Goal: Information Seeking & Learning: Learn about a topic

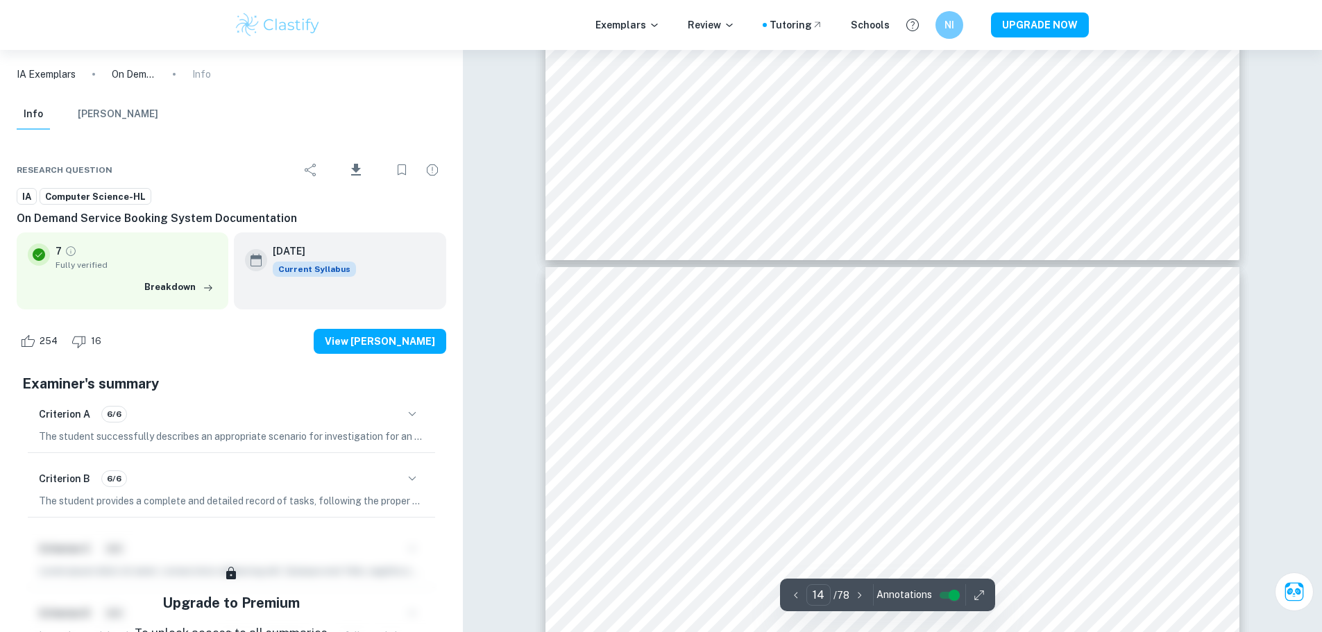
scroll to position [13006, 0]
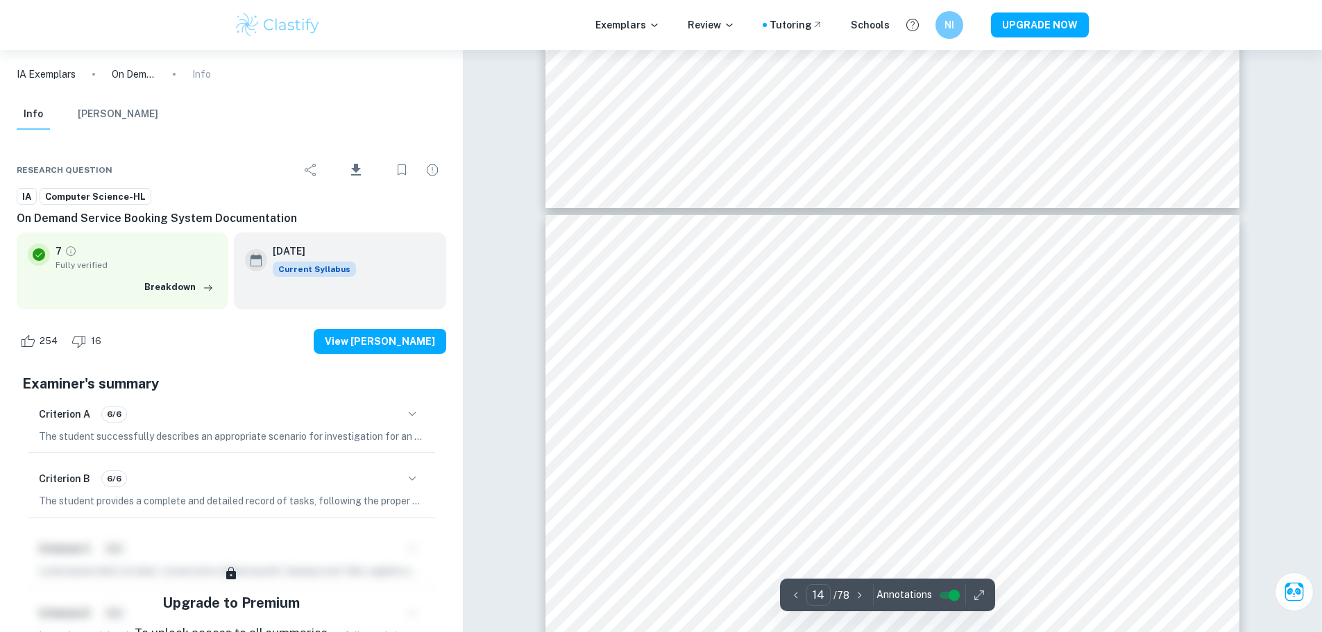
type input "13"
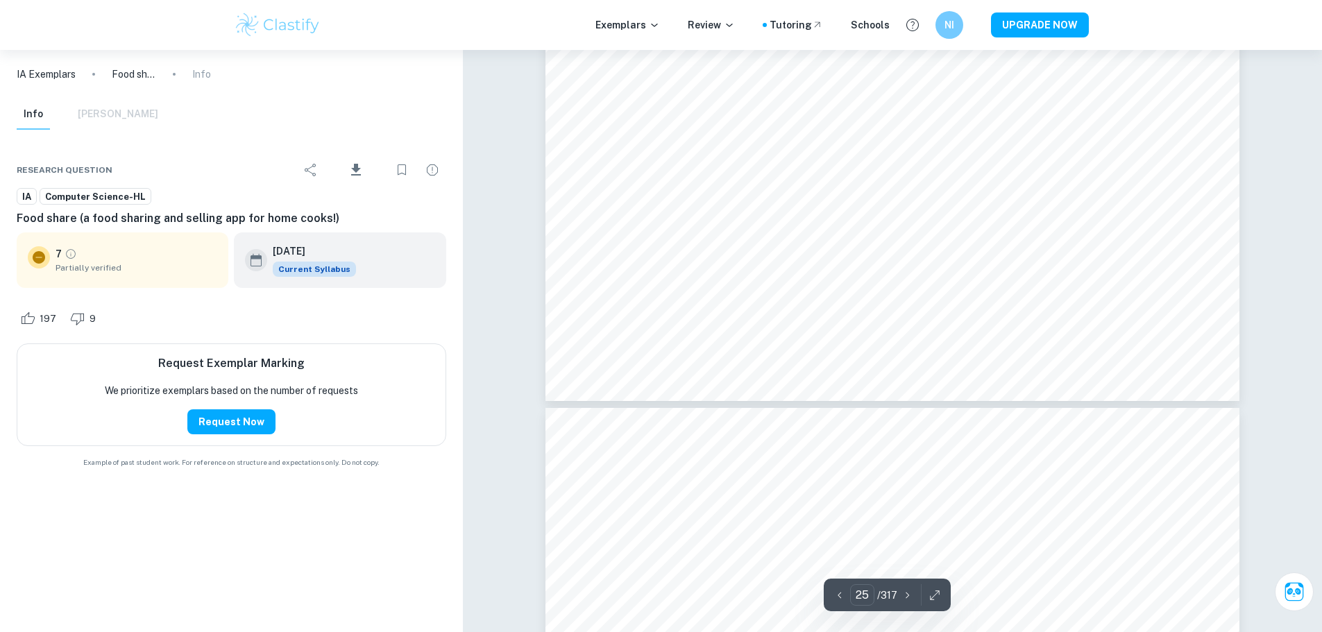
scroll to position [23058, 0]
type input "25"
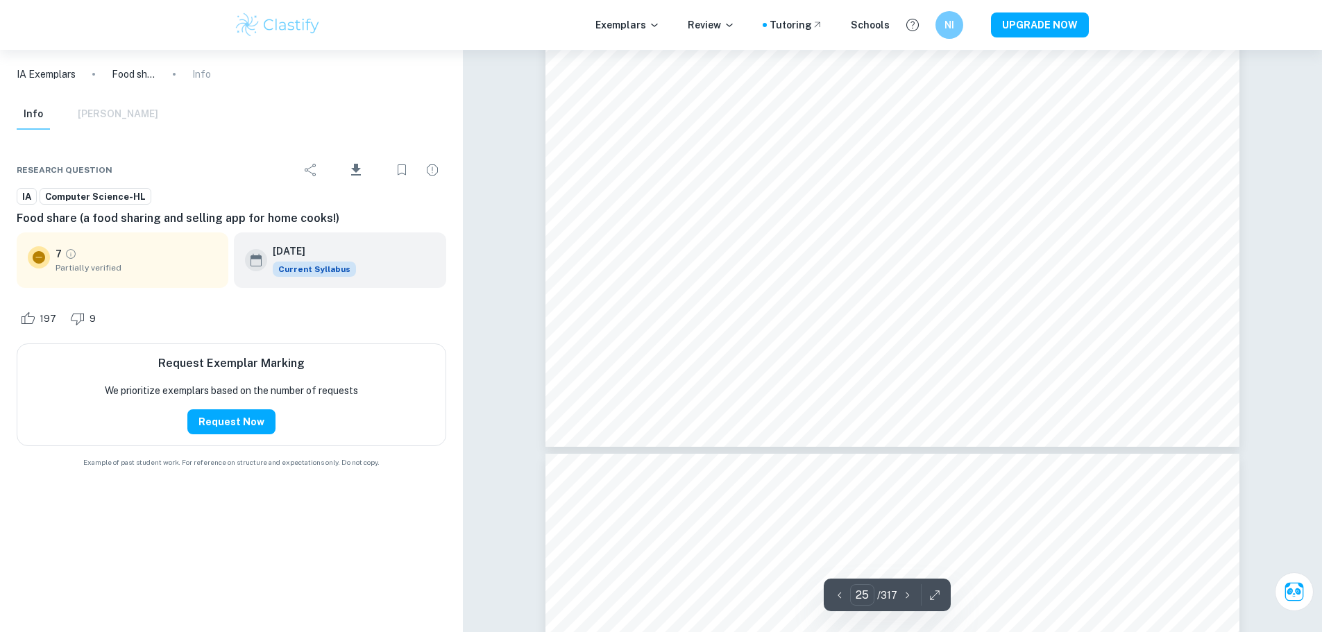
scroll to position [22711, 0]
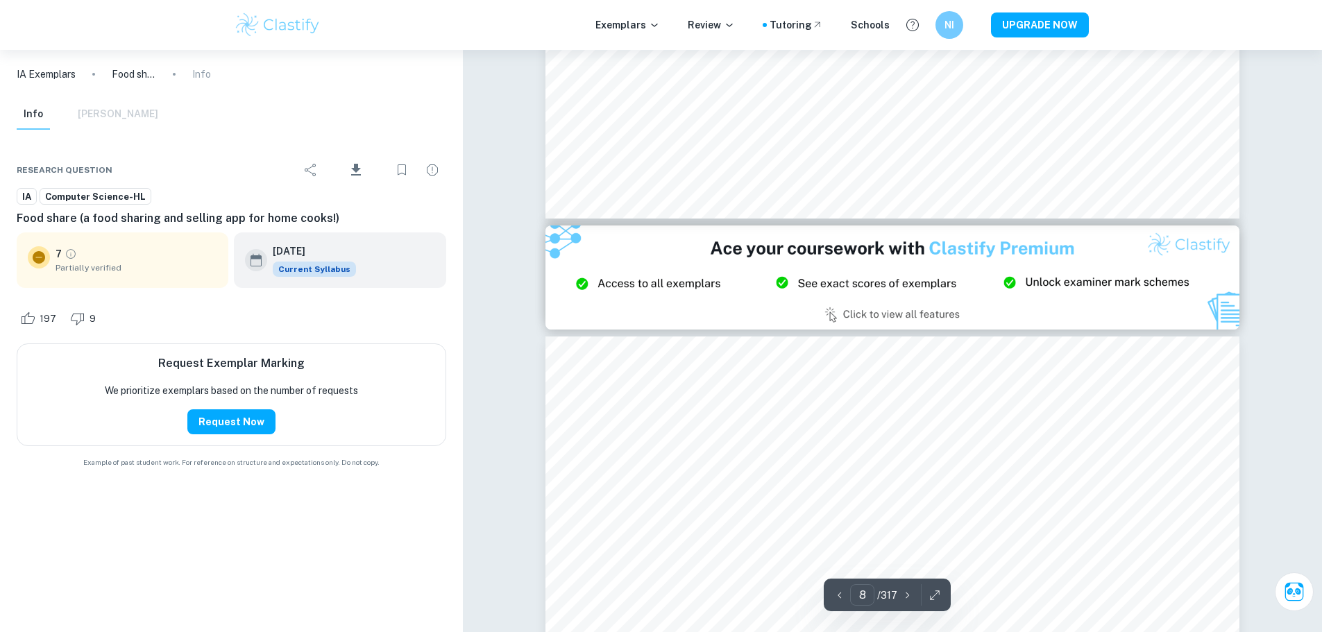
type input "9"
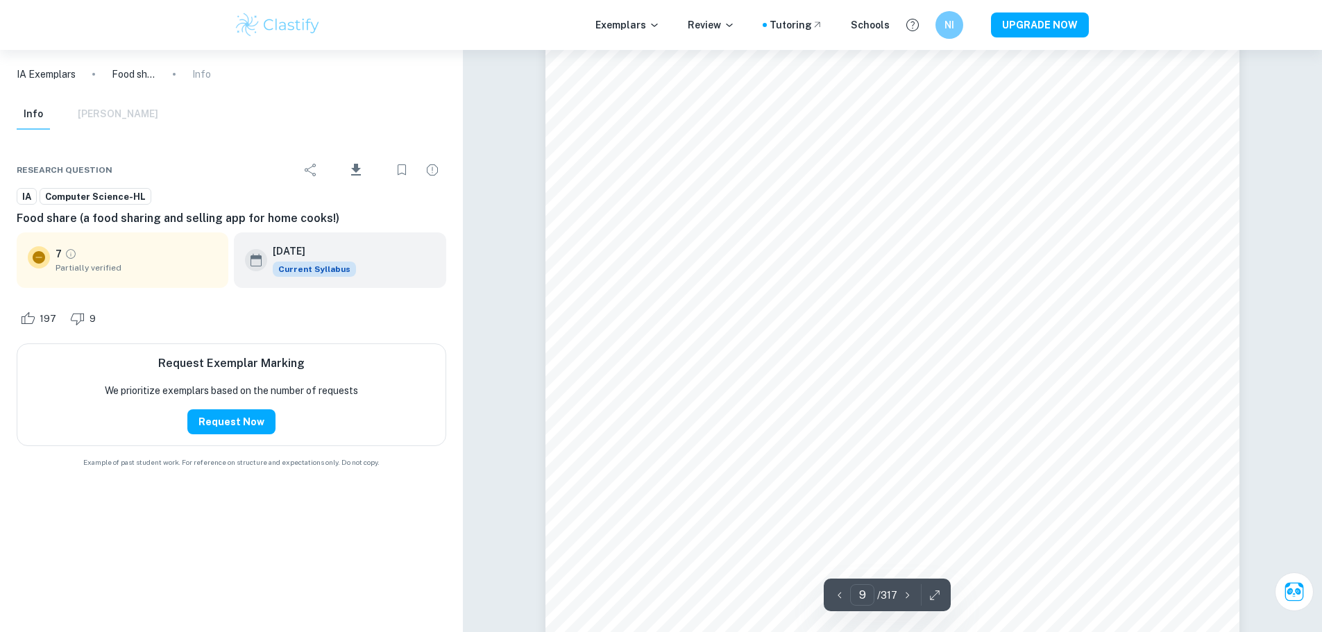
scroll to position [7676, 0]
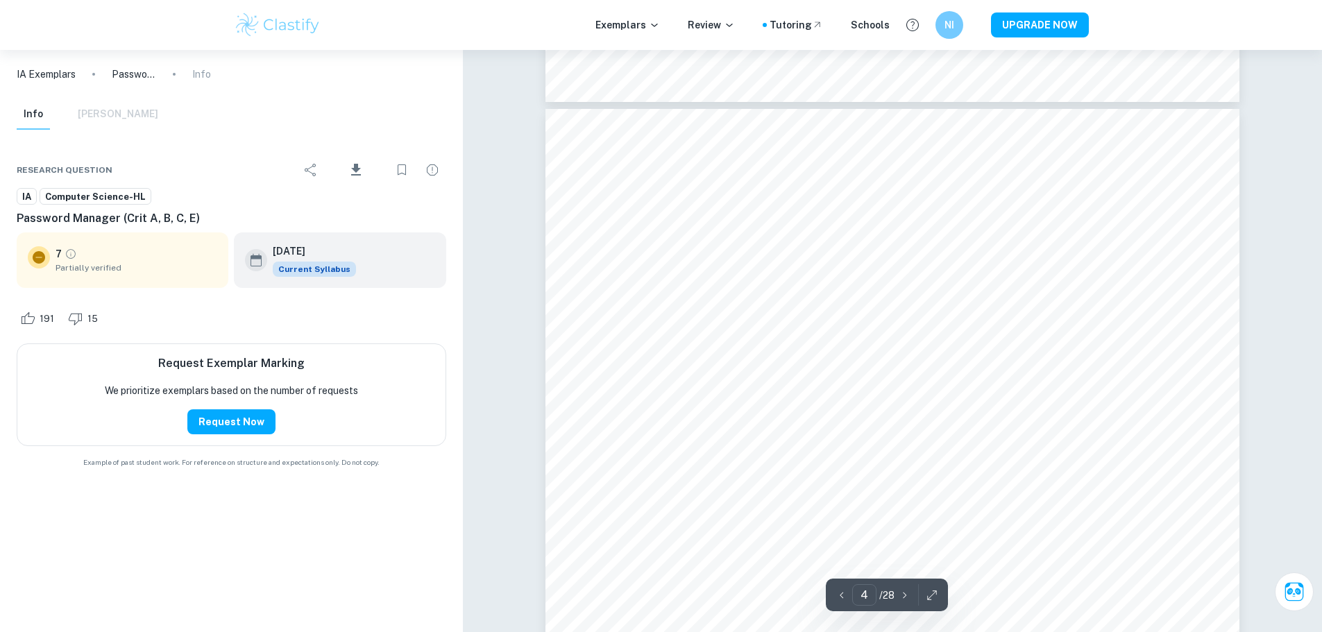
type input "3"
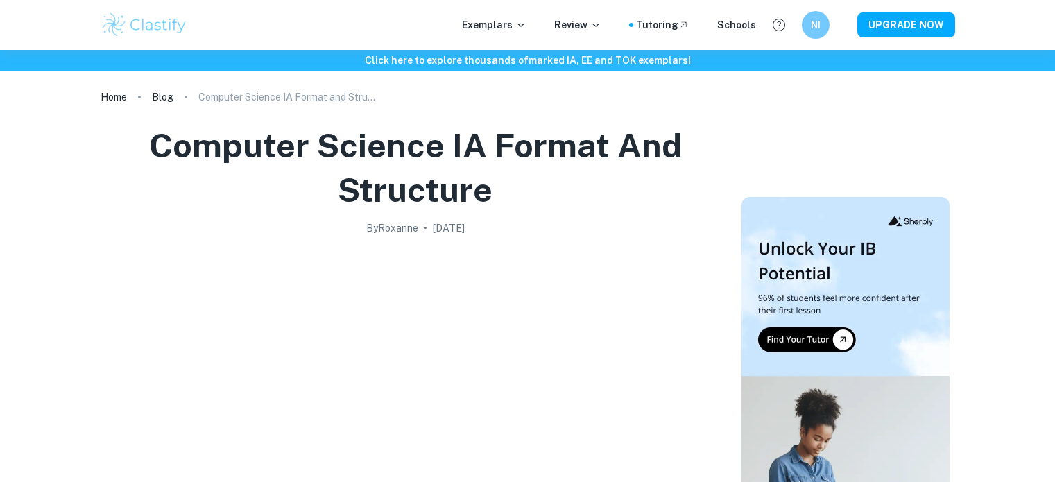
scroll to position [1477, 0]
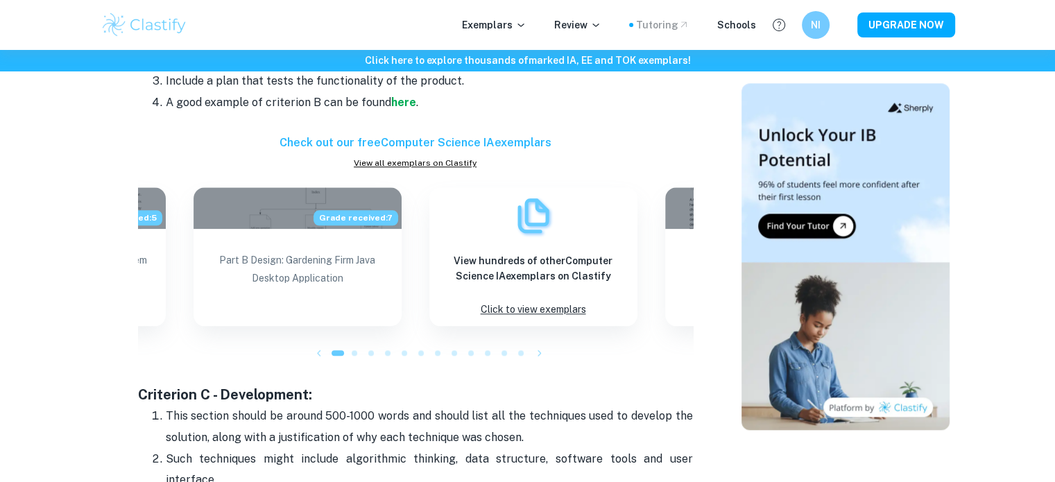
drag, startPoint x: 730, startPoint y: 20, endPoint x: 682, endPoint y: 23, distance: 47.9
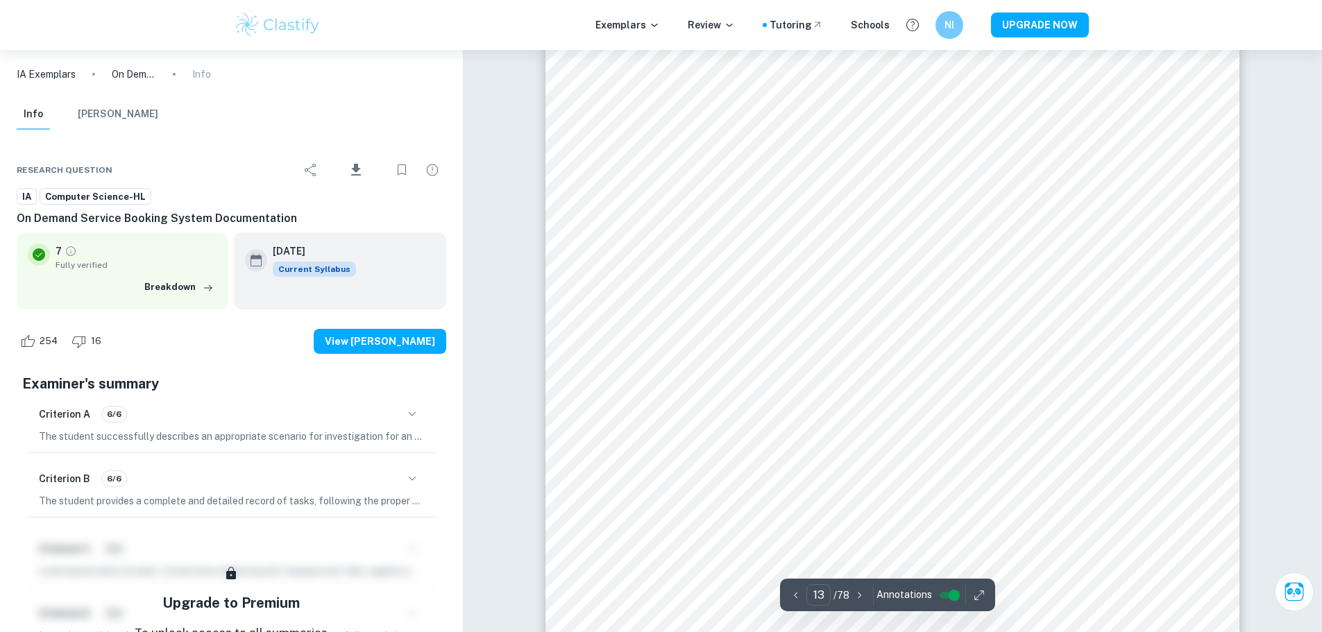
scroll to position [12544, 0]
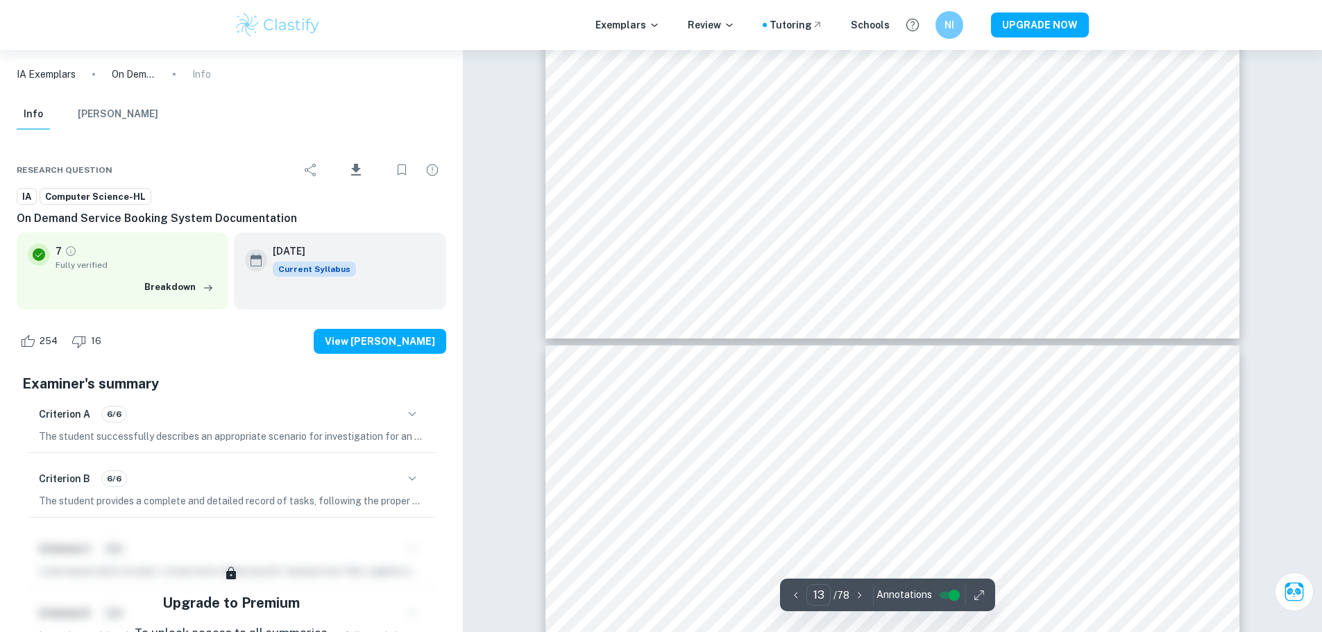
type input "14"
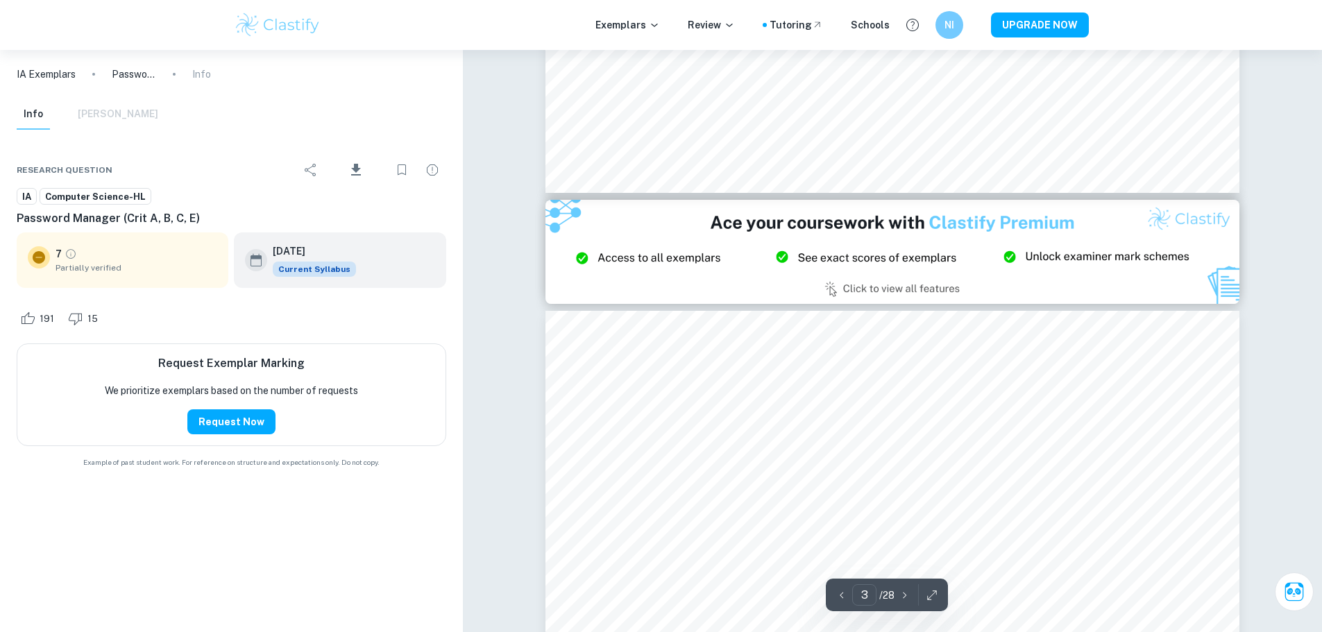
type input "2"
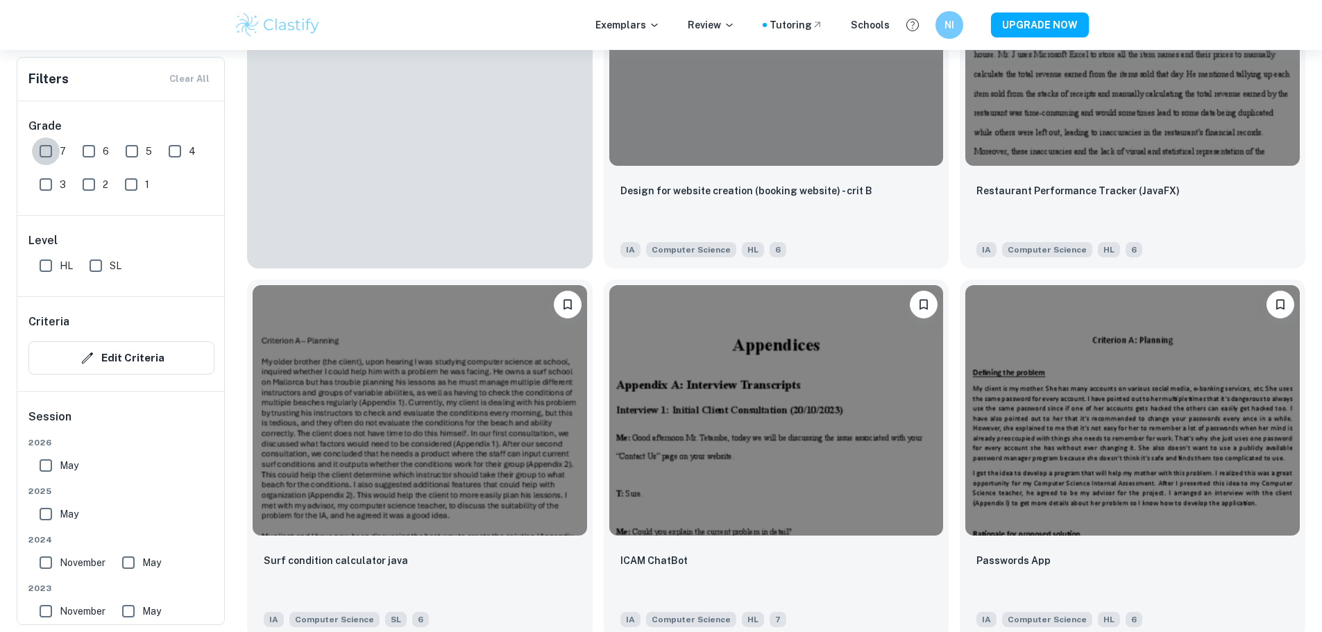
click at [46, 146] on input "7" at bounding box center [46, 151] width 28 height 28
checkbox input "true"
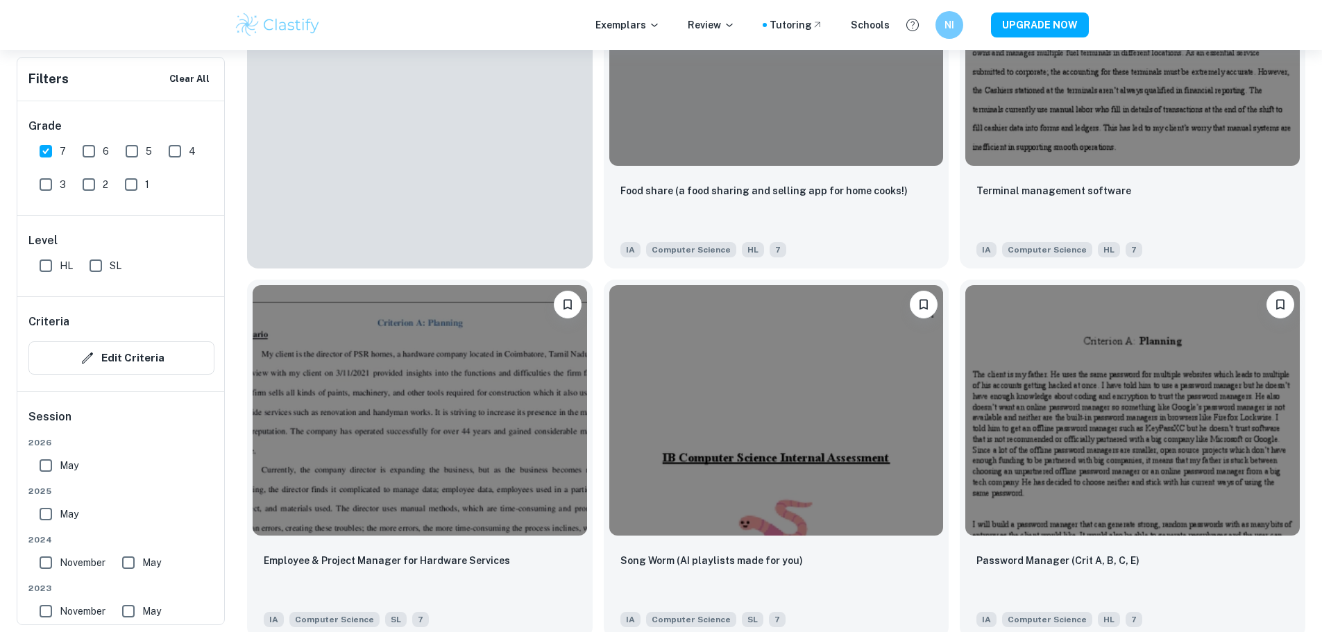
click at [35, 270] on input "HL" at bounding box center [46, 266] width 28 height 28
checkbox input "true"
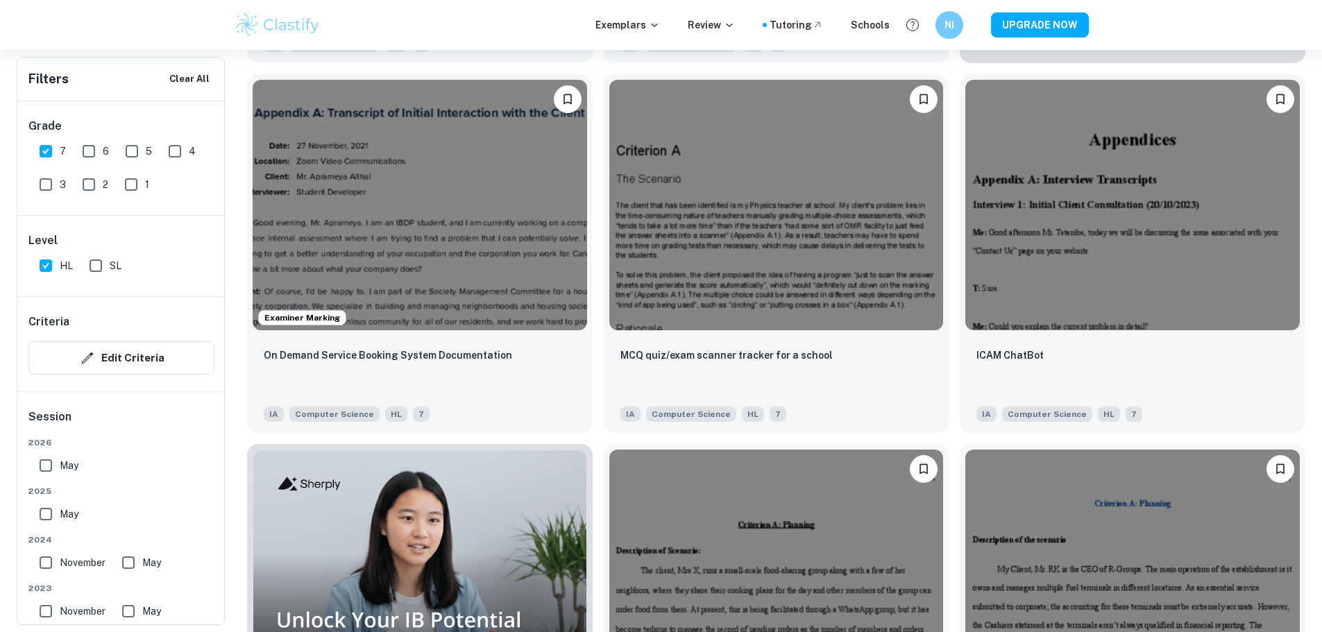
scroll to position [863, 0]
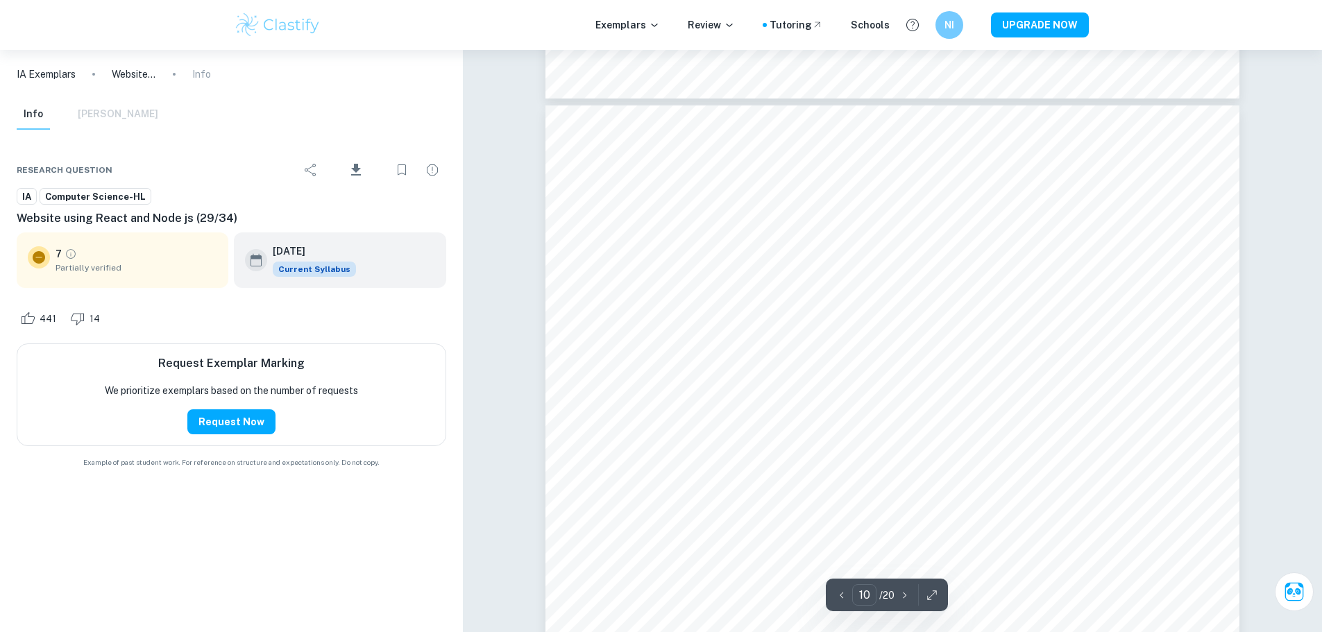
type input "9"
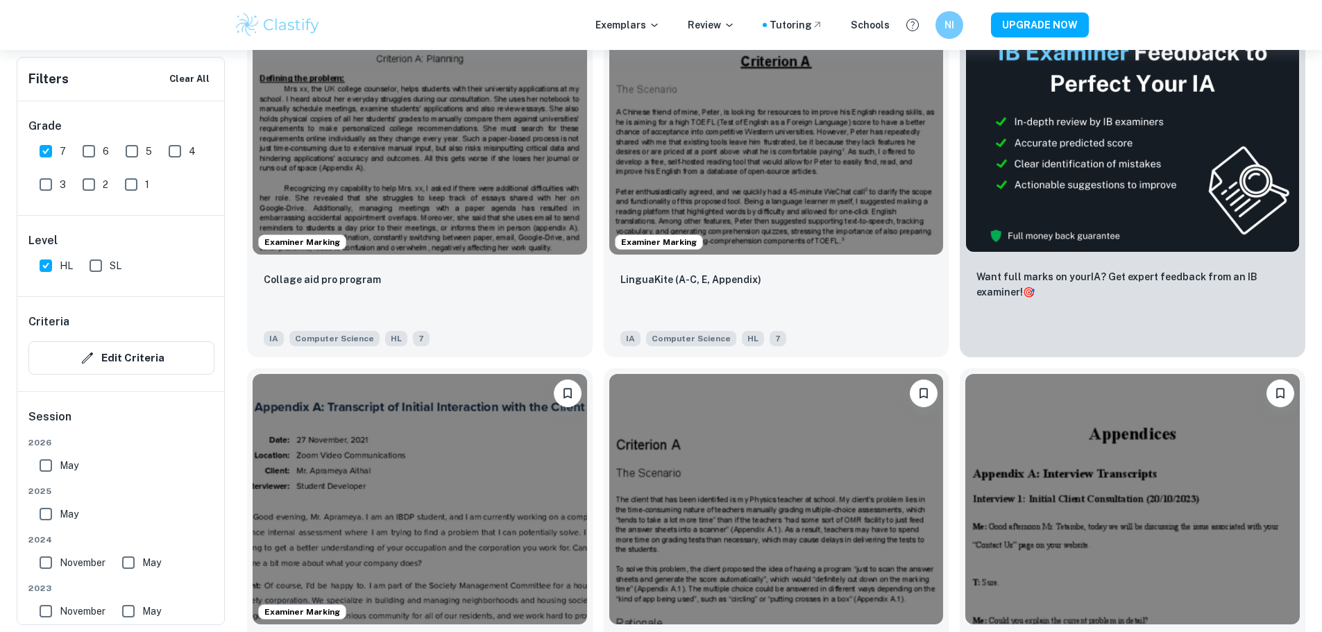
scroll to position [632, 0]
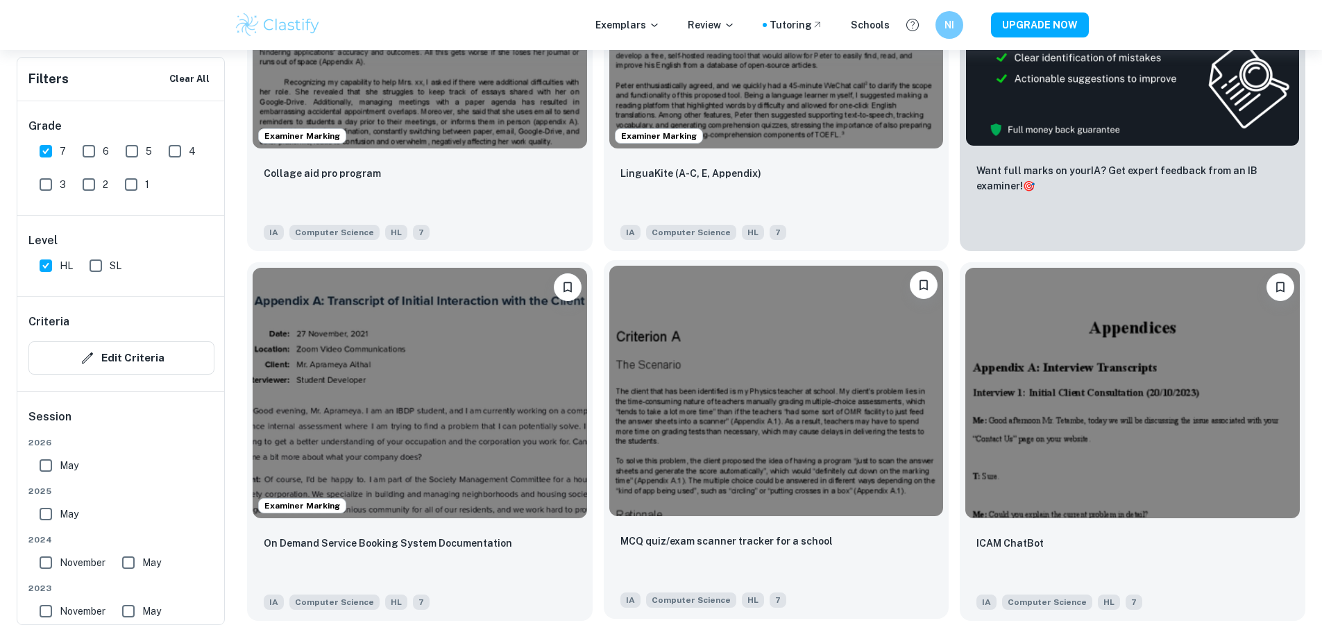
click at [609, 277] on img at bounding box center [776, 391] width 334 height 250
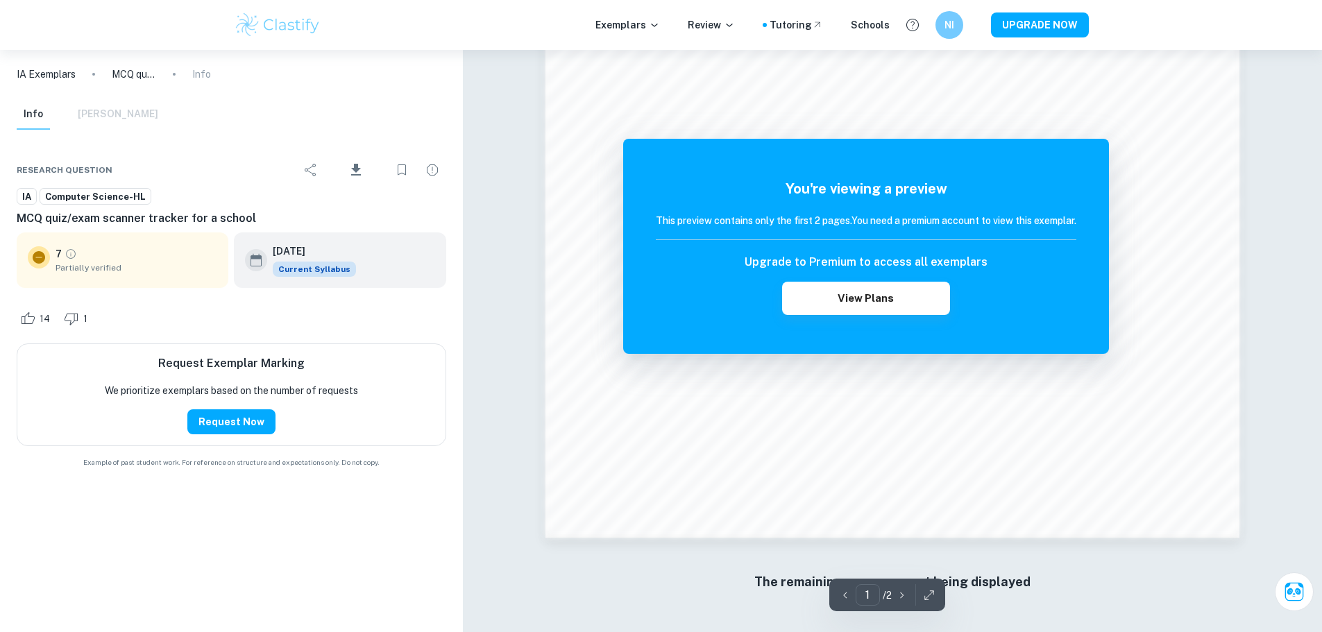
scroll to position [1330, 0]
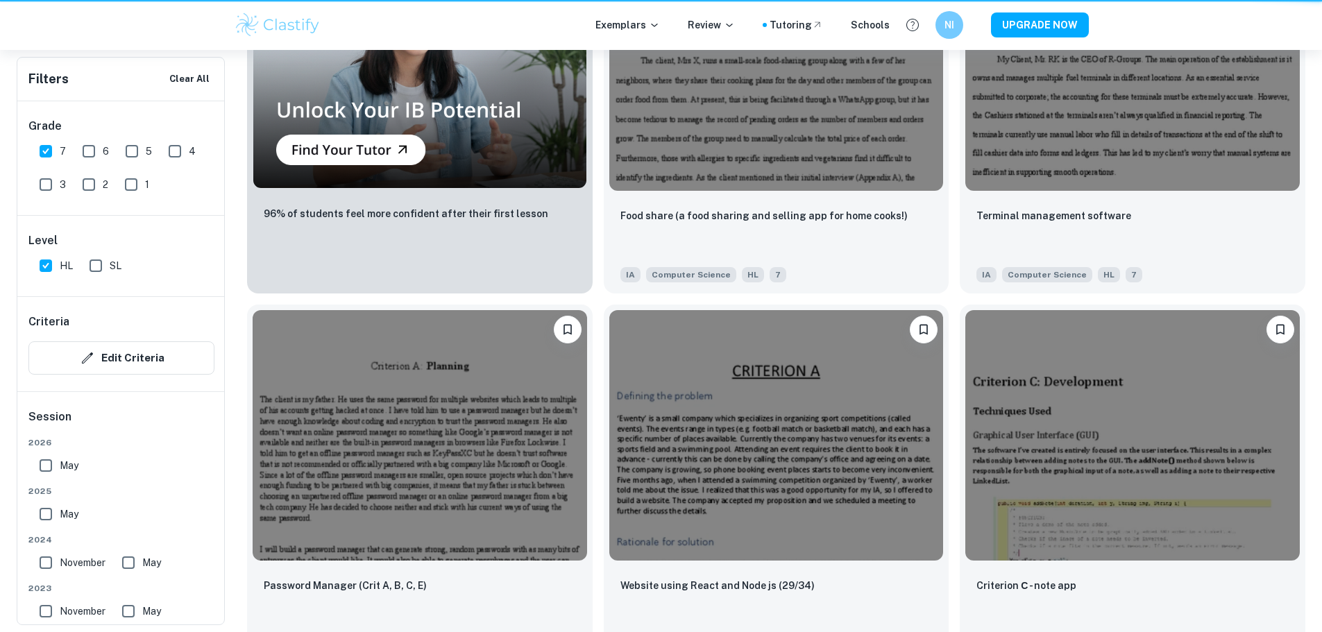
scroll to position [632, 0]
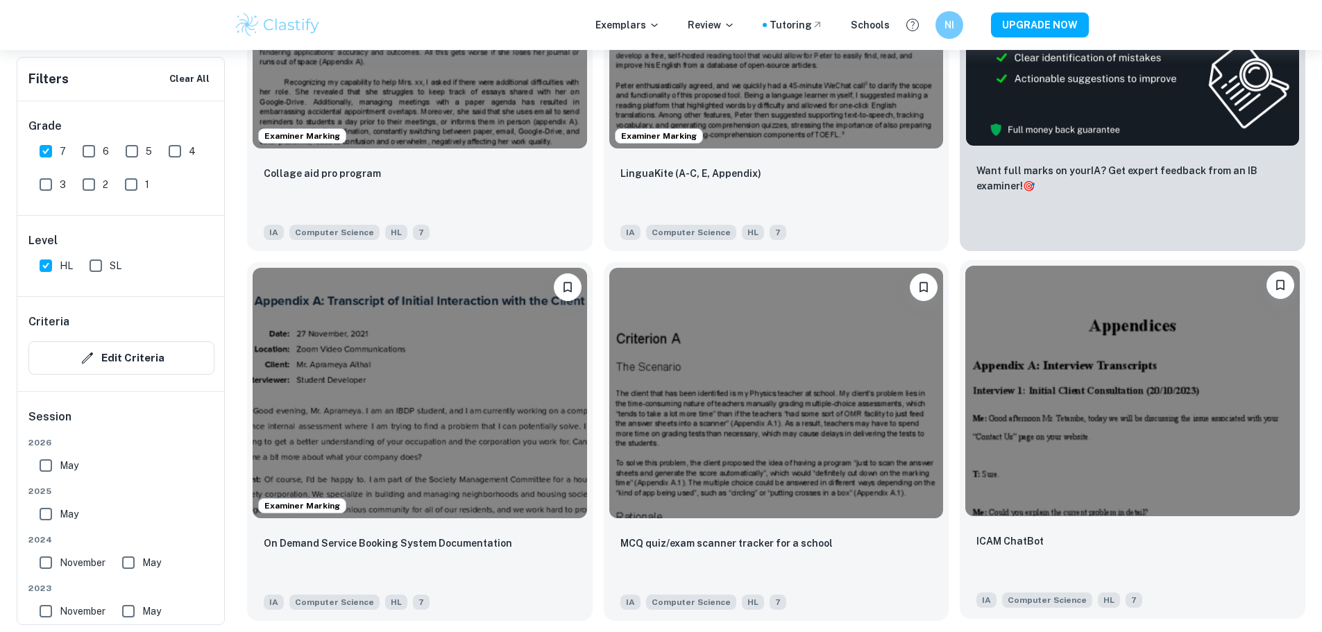
click at [965, 271] on img at bounding box center [1132, 391] width 334 height 250
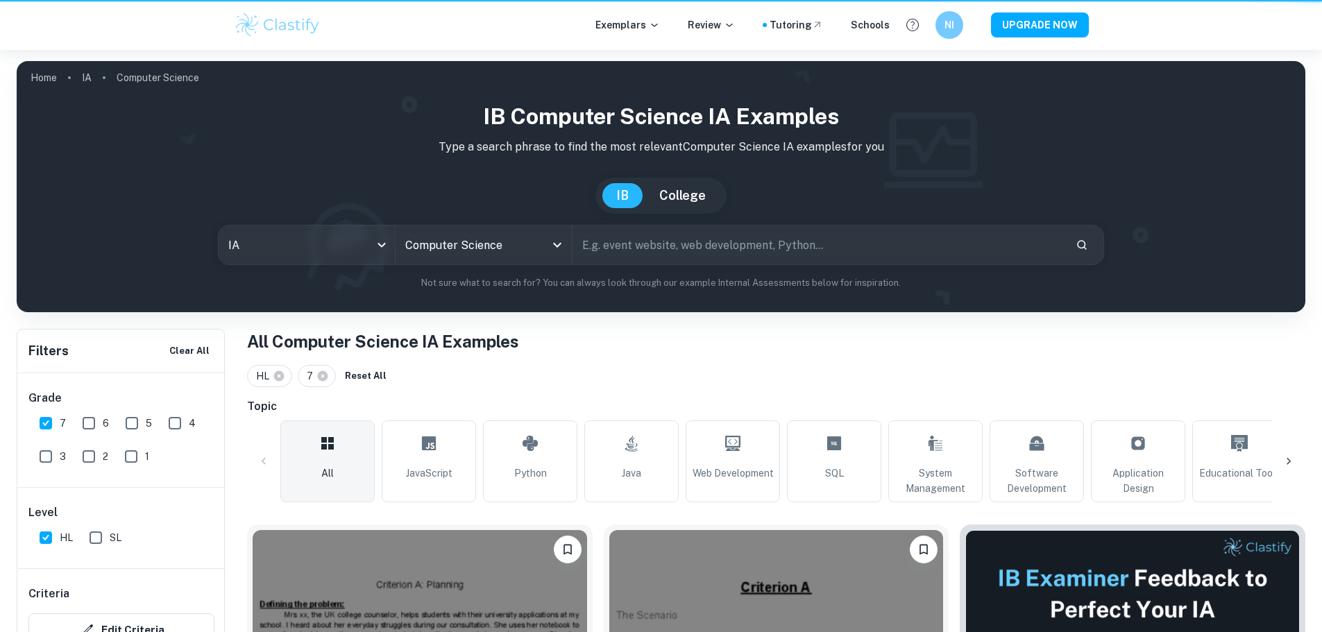
scroll to position [632, 0]
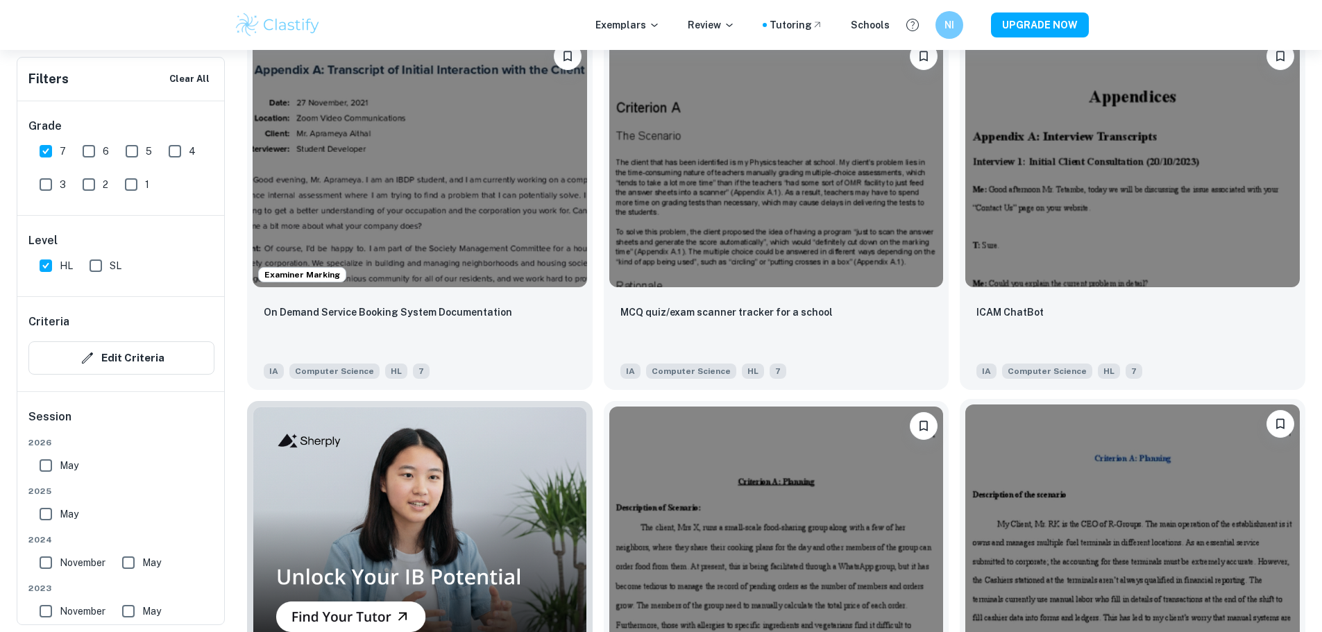
click at [965, 404] on img at bounding box center [1132, 529] width 334 height 250
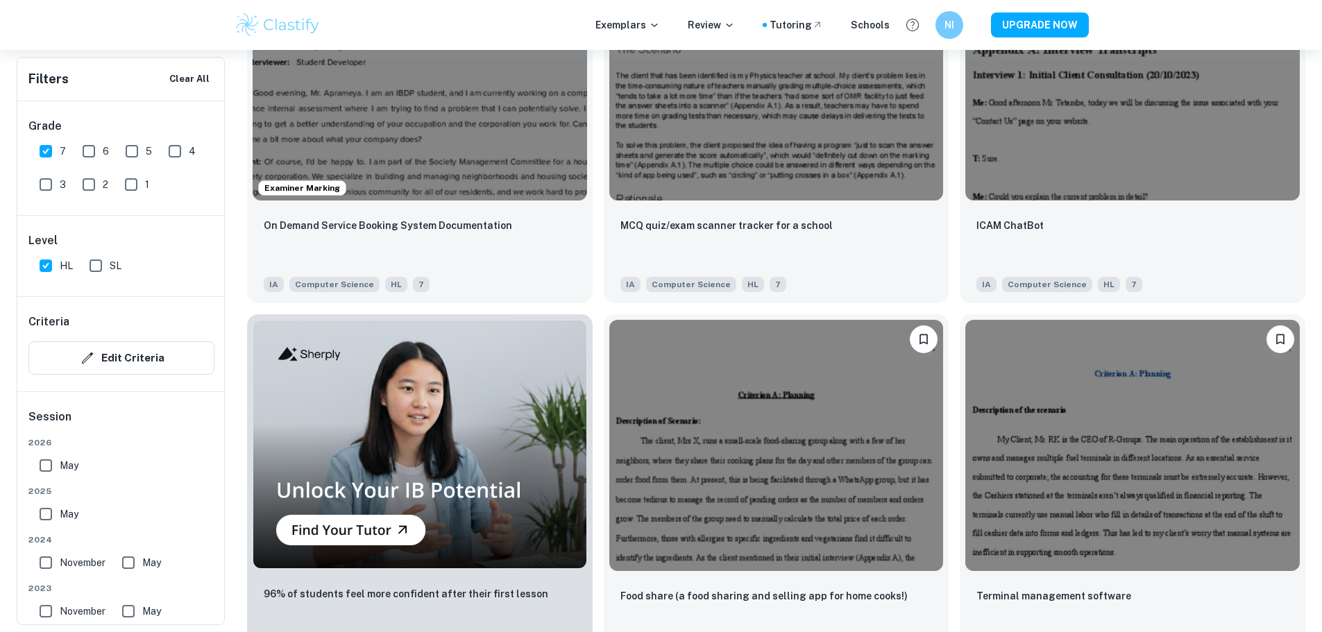
scroll to position [979, 0]
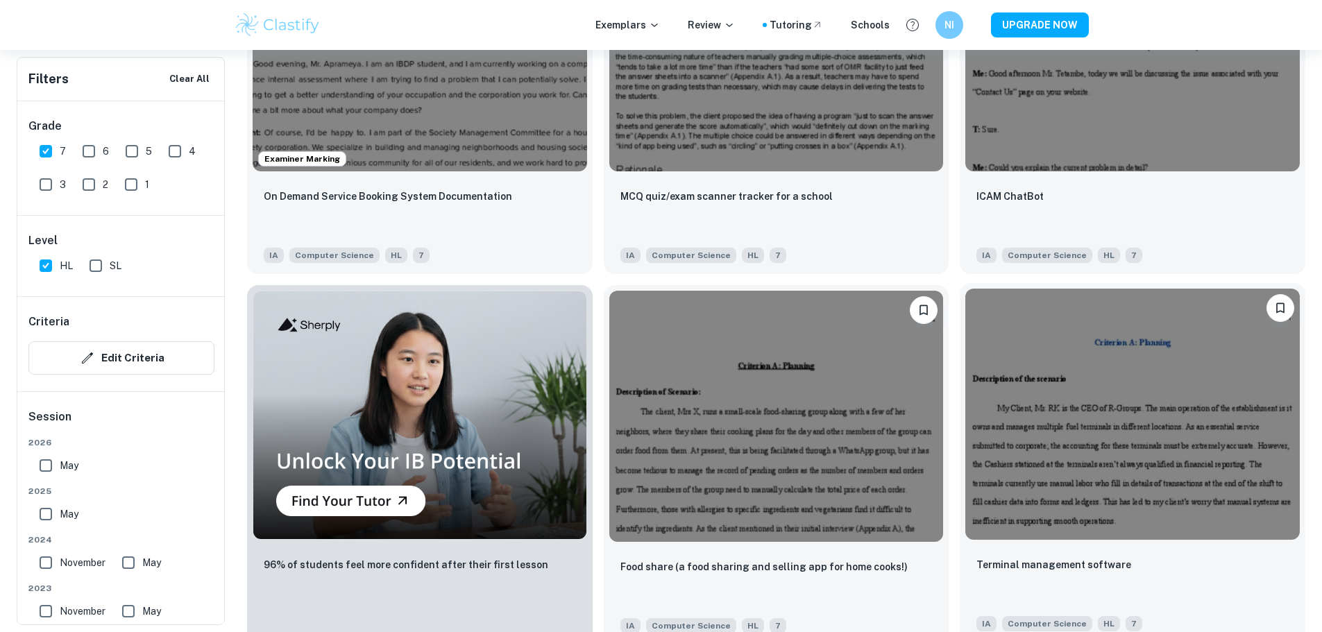
click at [965, 289] on img at bounding box center [1132, 414] width 334 height 250
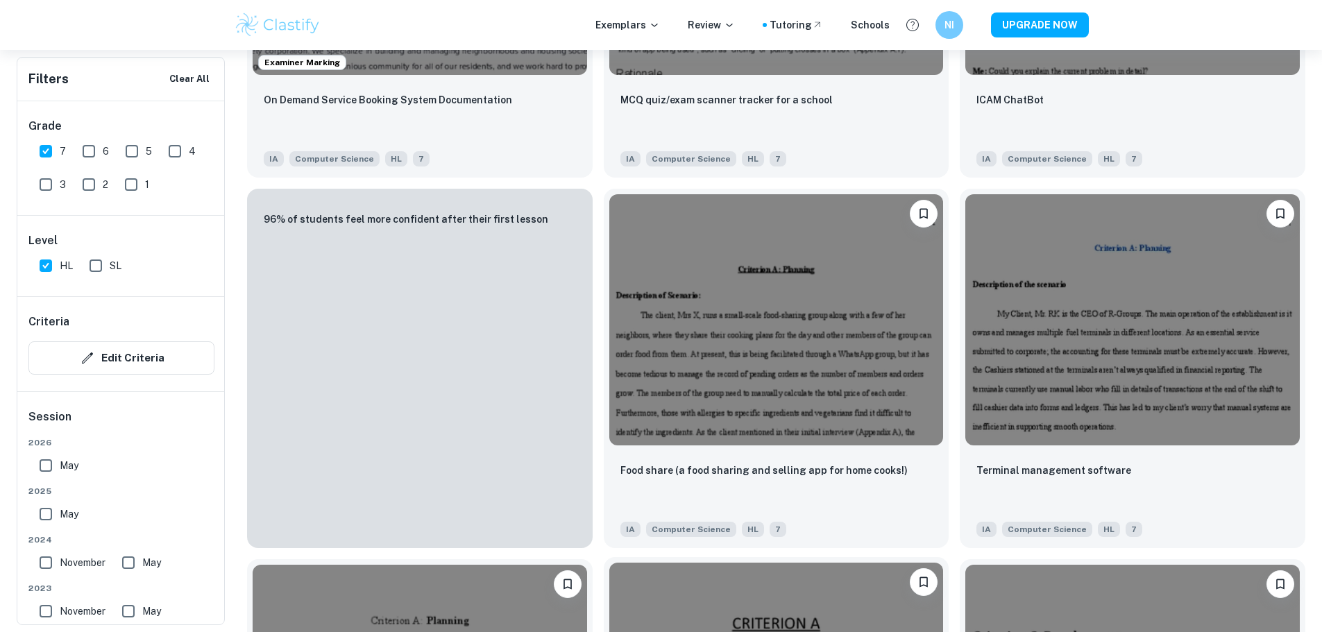
scroll to position [1094, 0]
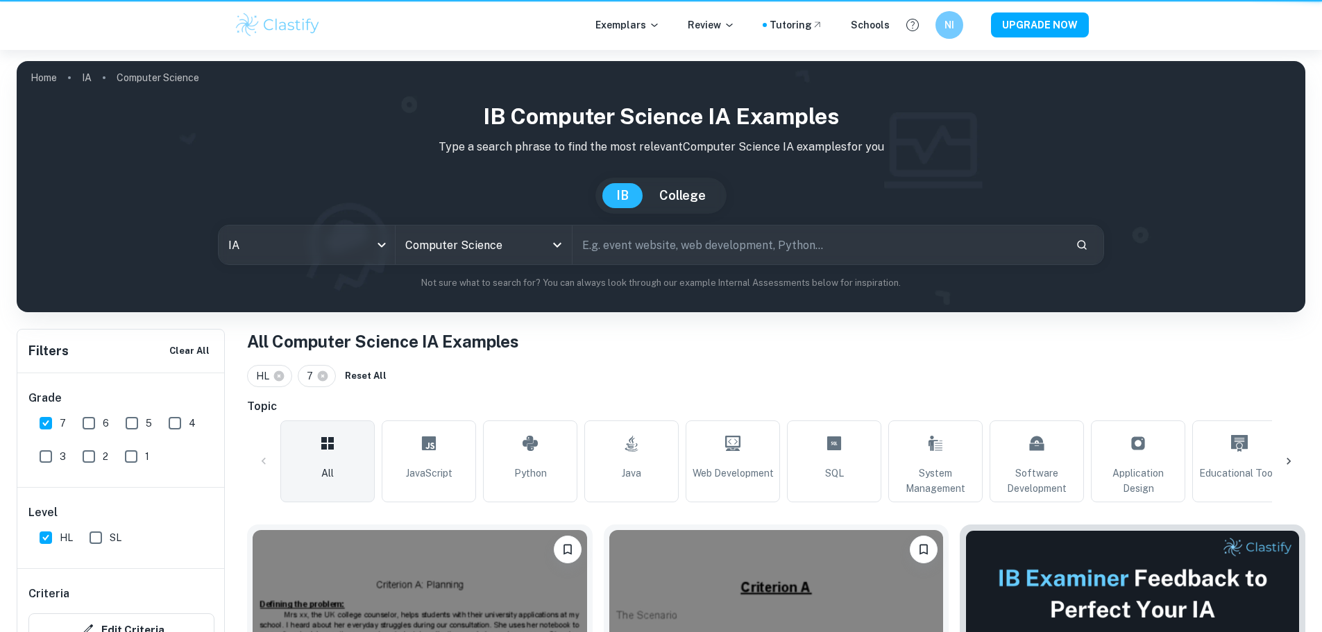
scroll to position [1094, 0]
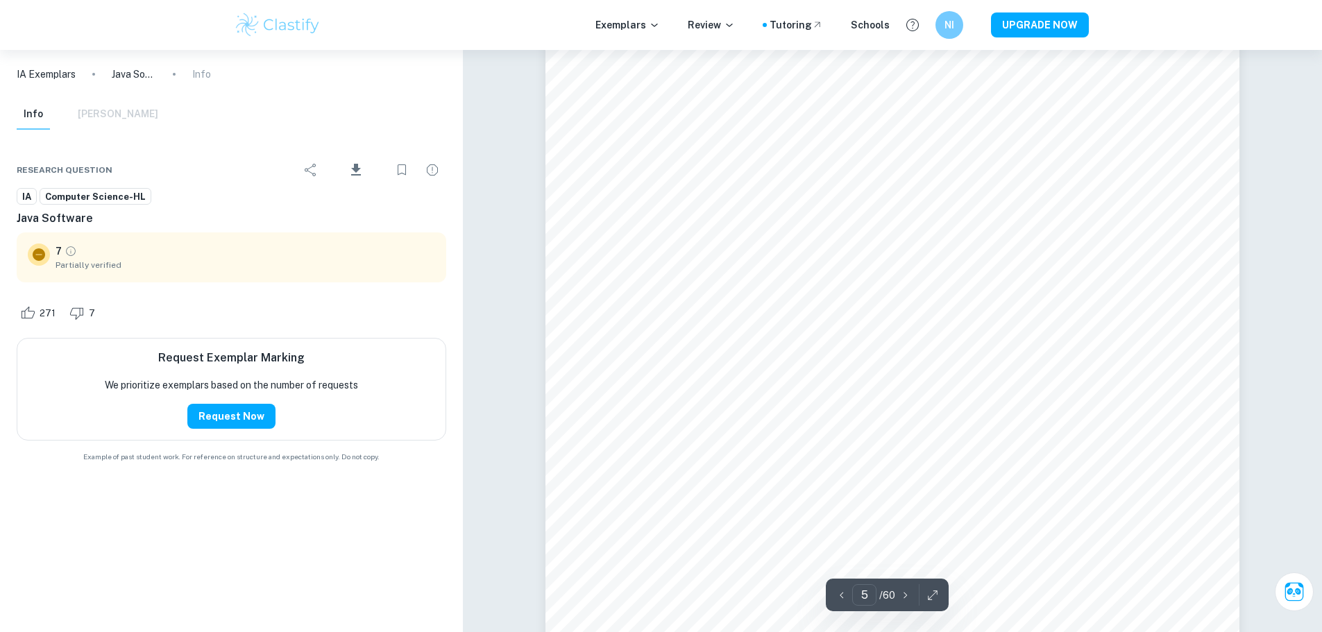
scroll to position [4047, 0]
type input "4"
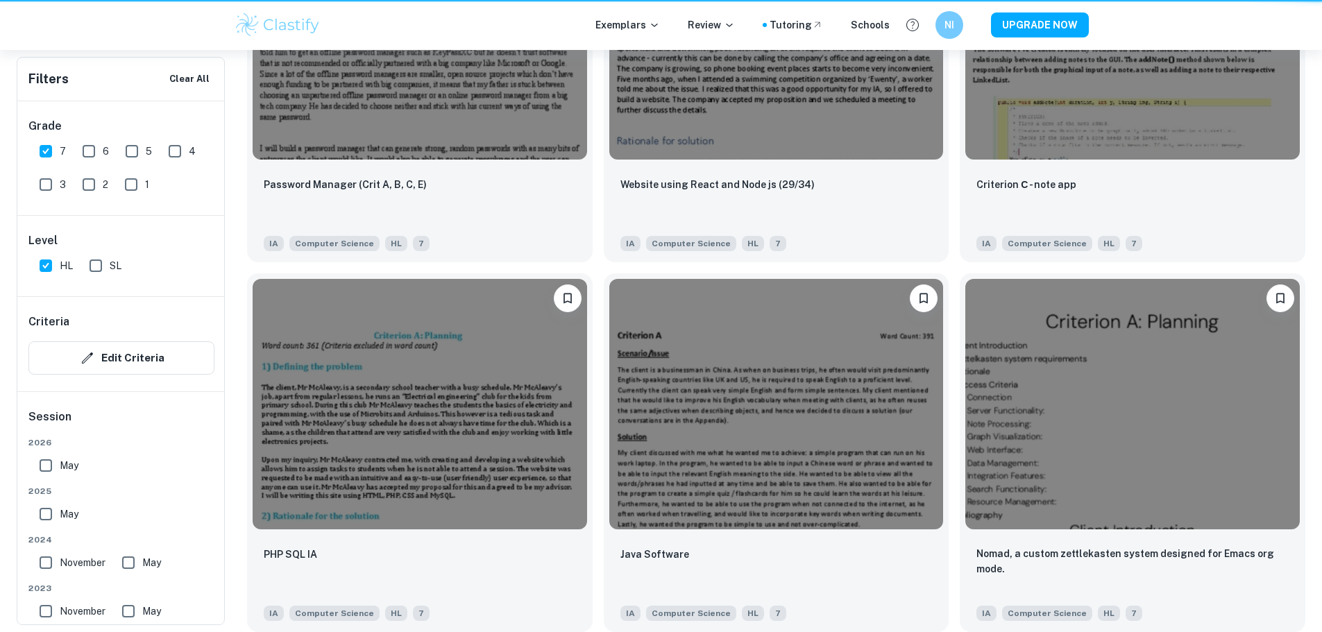
scroll to position [1094, 0]
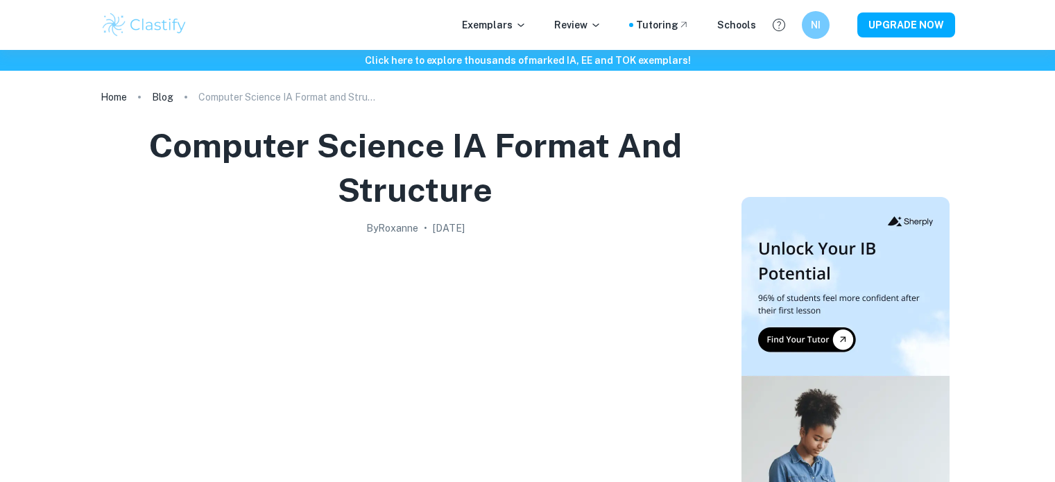
scroll to position [1477, 0]
